Goal: Find contact information: Find contact information

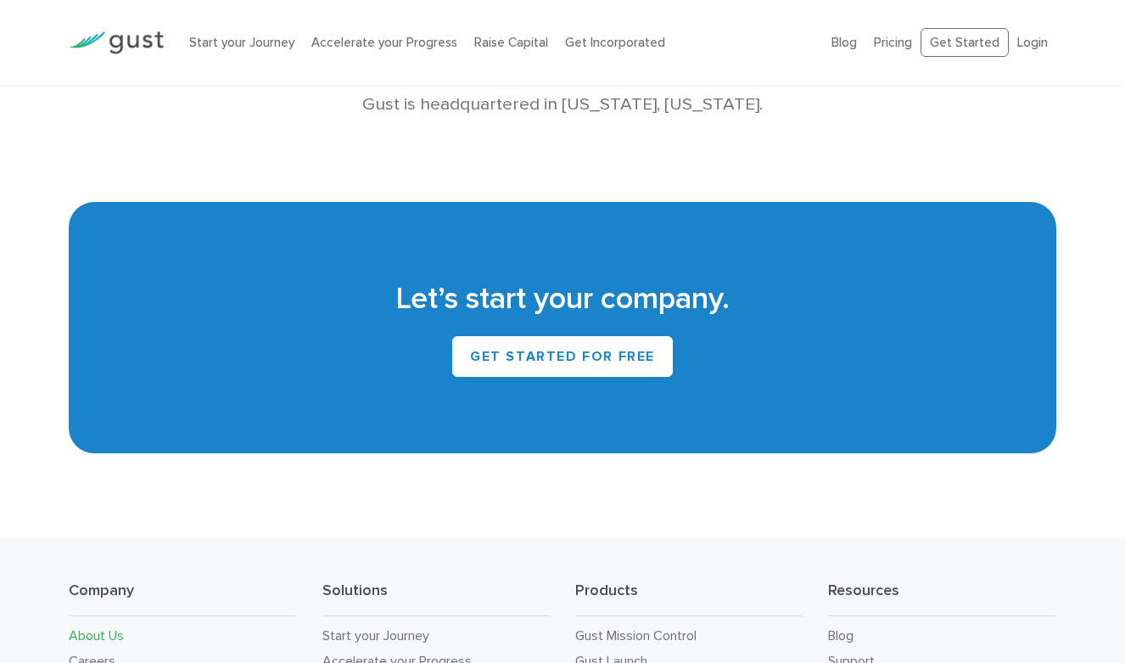
scroll to position [1551, 0]
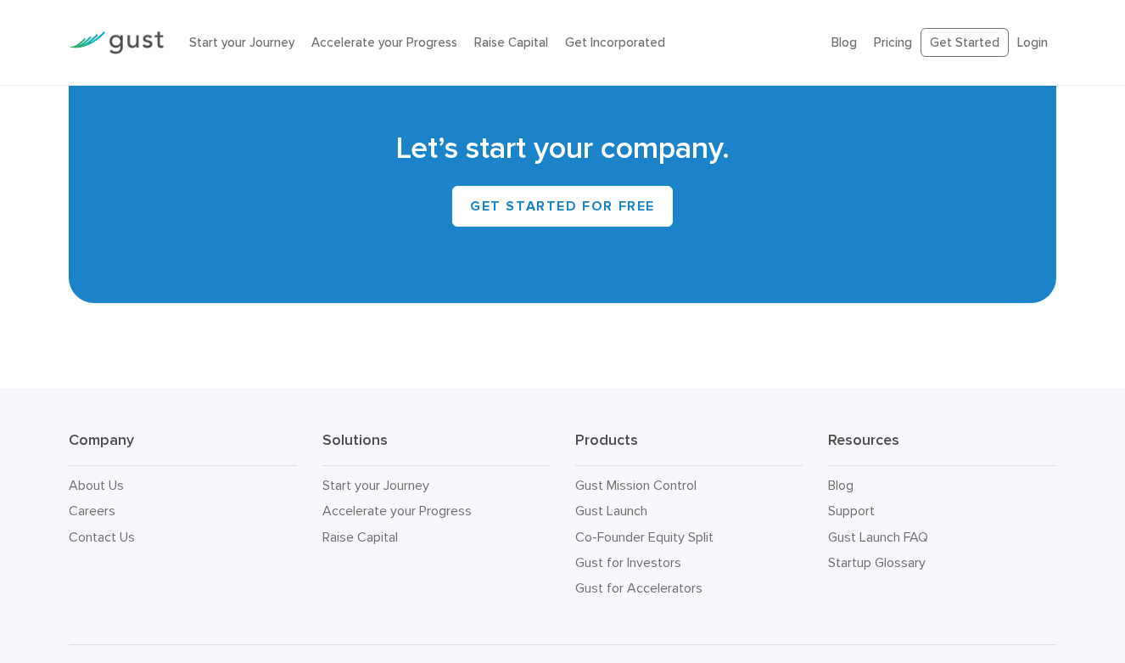
scroll to position [7550, 0]
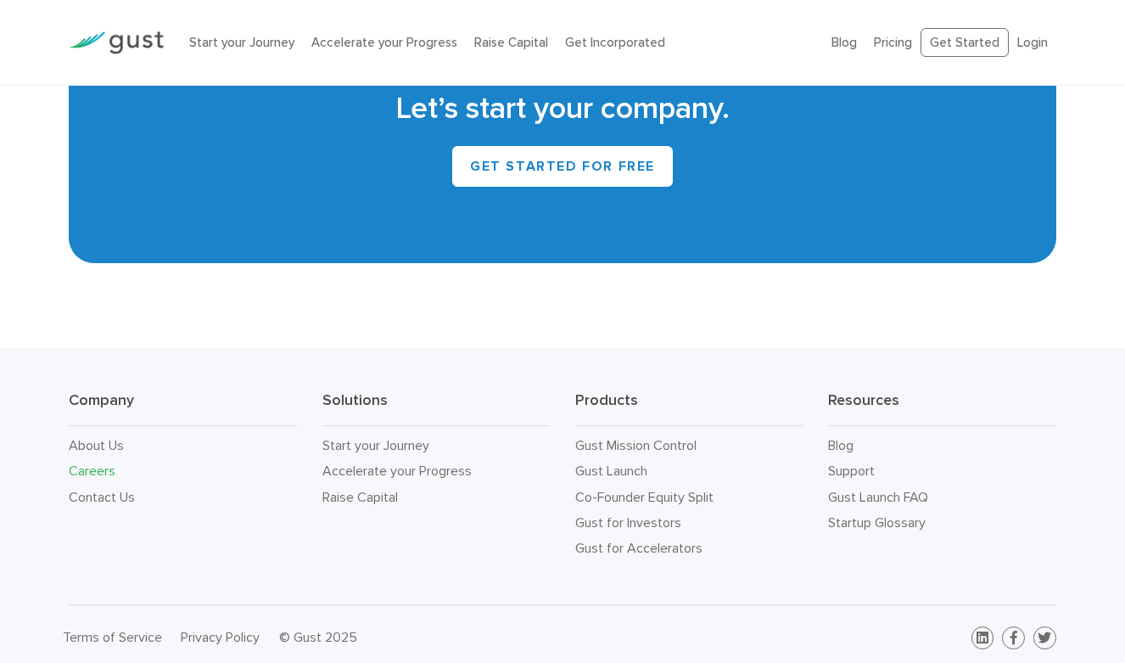
click at [89, 462] on link "Careers" at bounding box center [92, 470] width 47 height 16
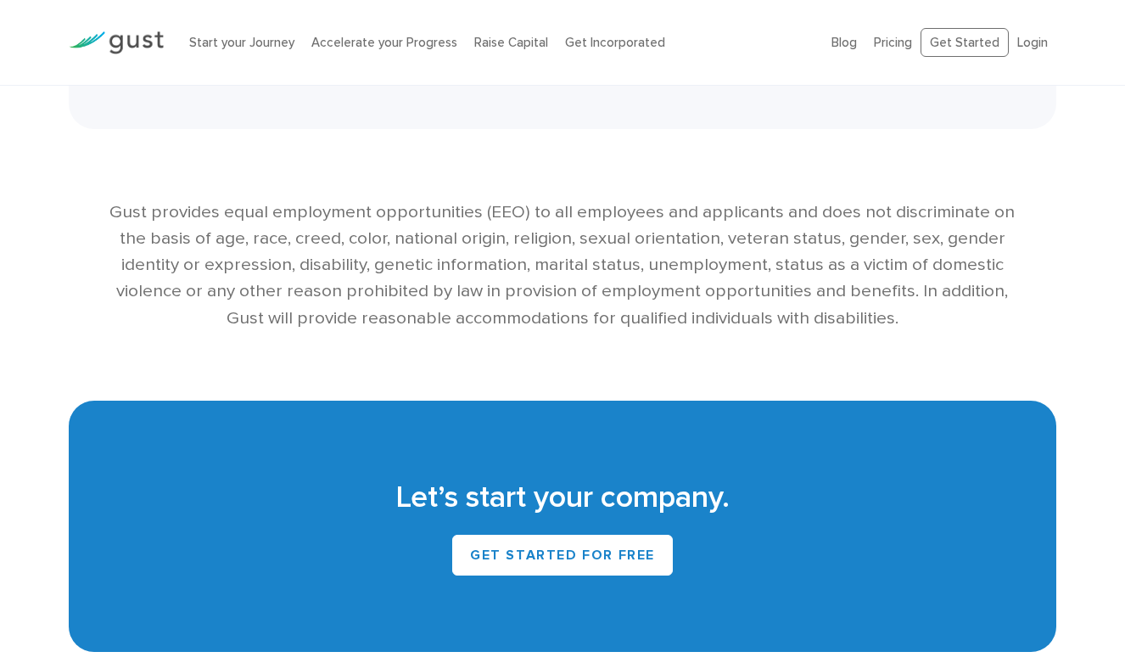
scroll to position [3816, 0]
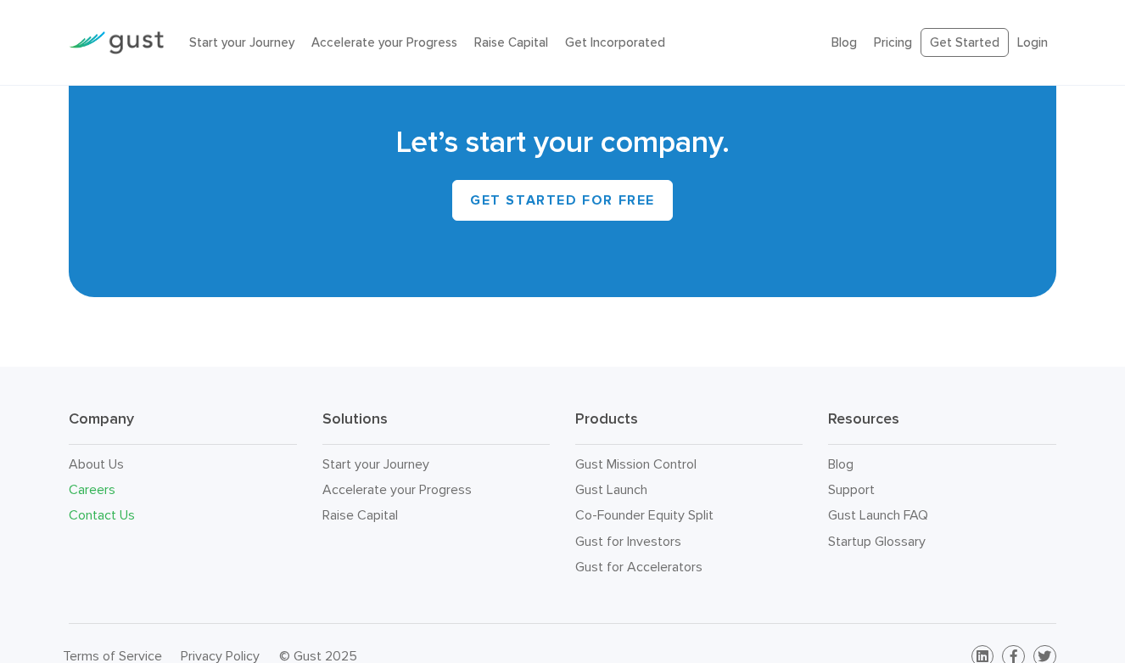
click at [93, 506] on link "Contact Us" at bounding box center [102, 514] width 66 height 16
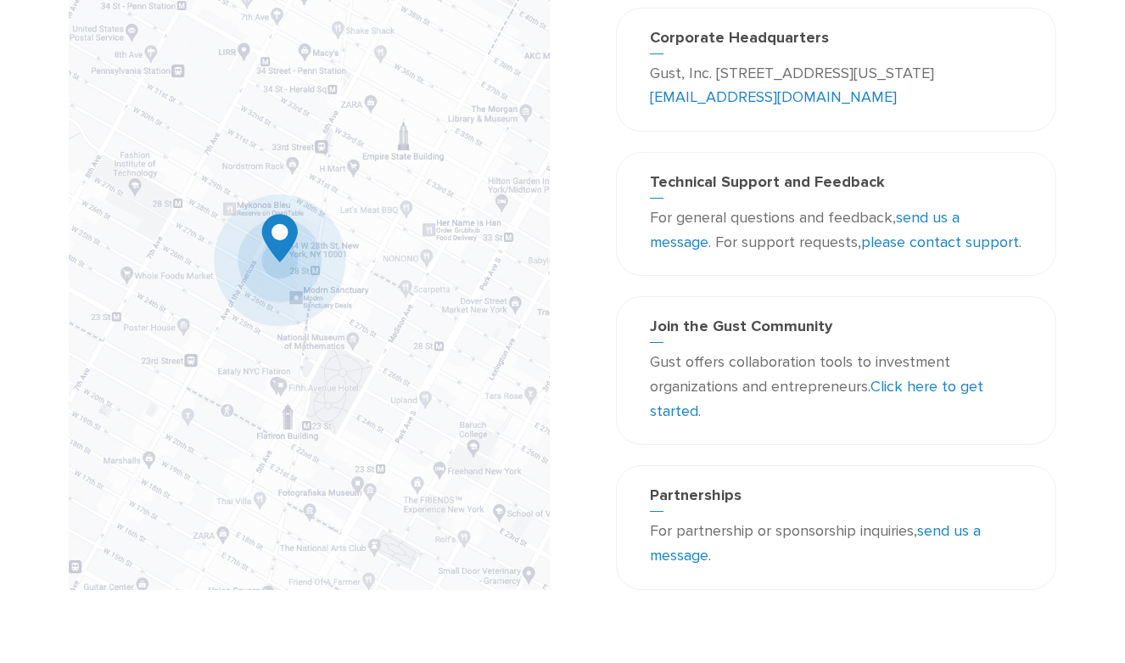
scroll to position [48, 0]
